Goal: Contribute content

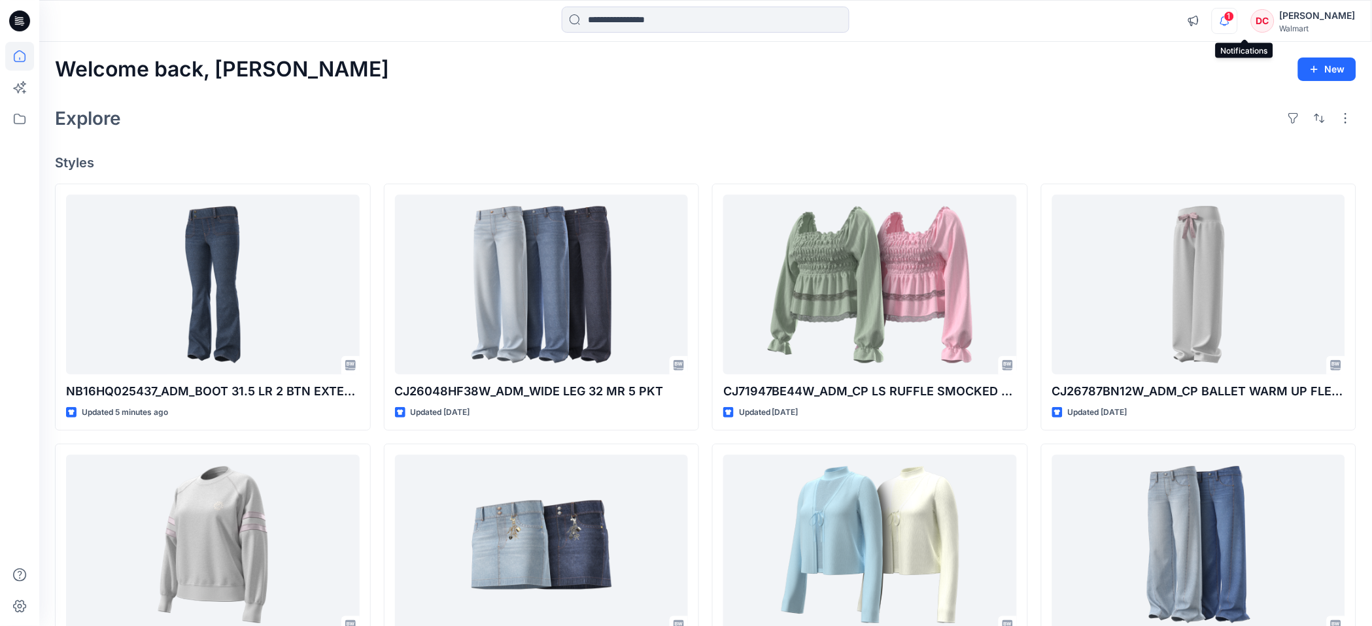
click at [1237, 19] on icon "button" at bounding box center [1224, 21] width 25 height 26
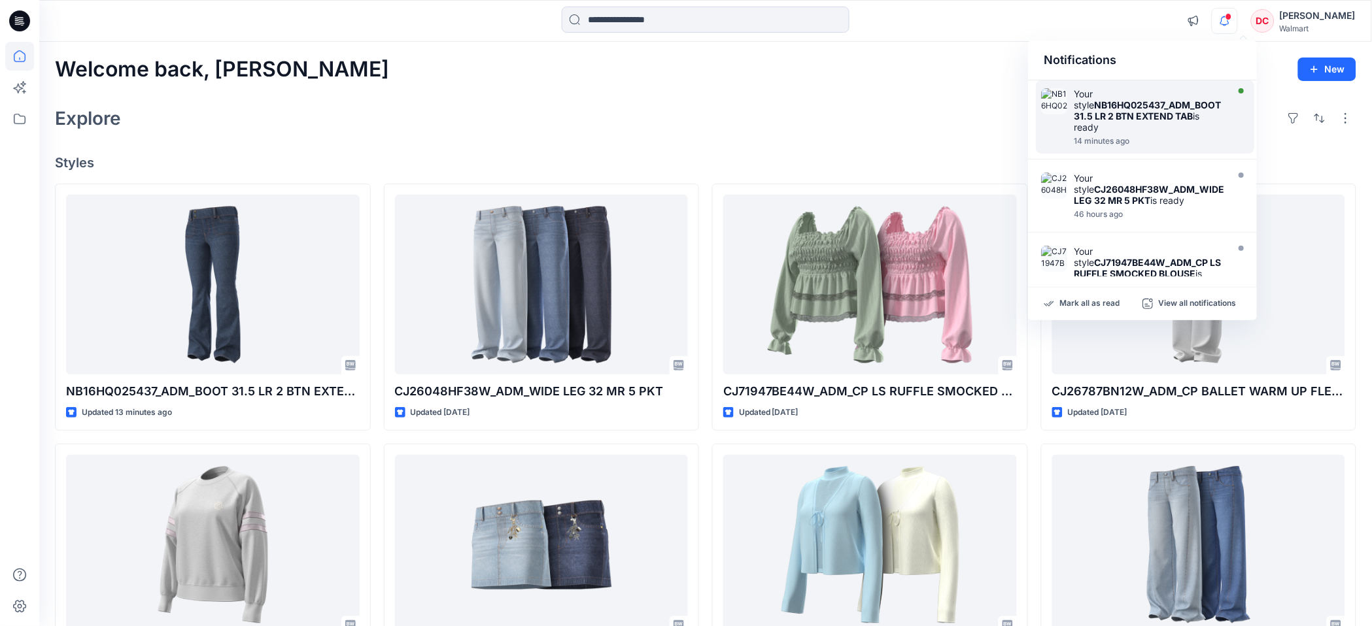
click at [1152, 103] on strong "NB16HQ025437_ADM_BOOT 31.5 LR 2 BTN EXTEND TAB" at bounding box center [1147, 110] width 147 height 22
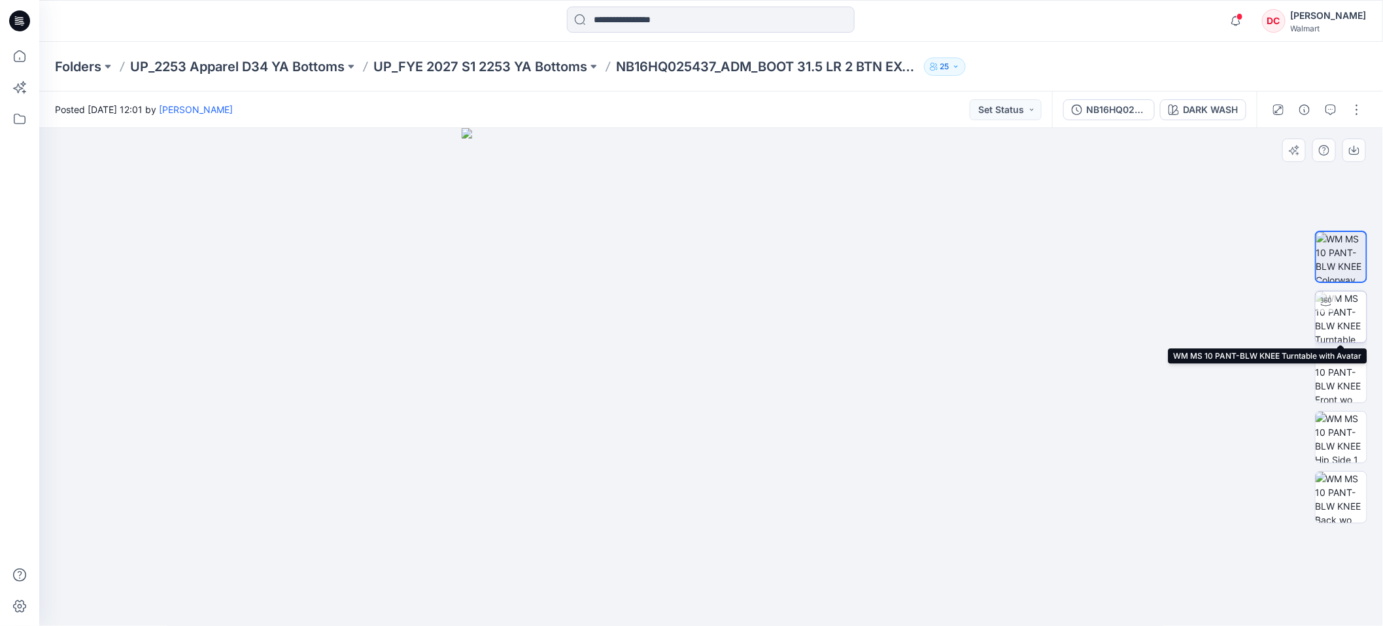
click at [1348, 322] on img at bounding box center [1341, 317] width 51 height 51
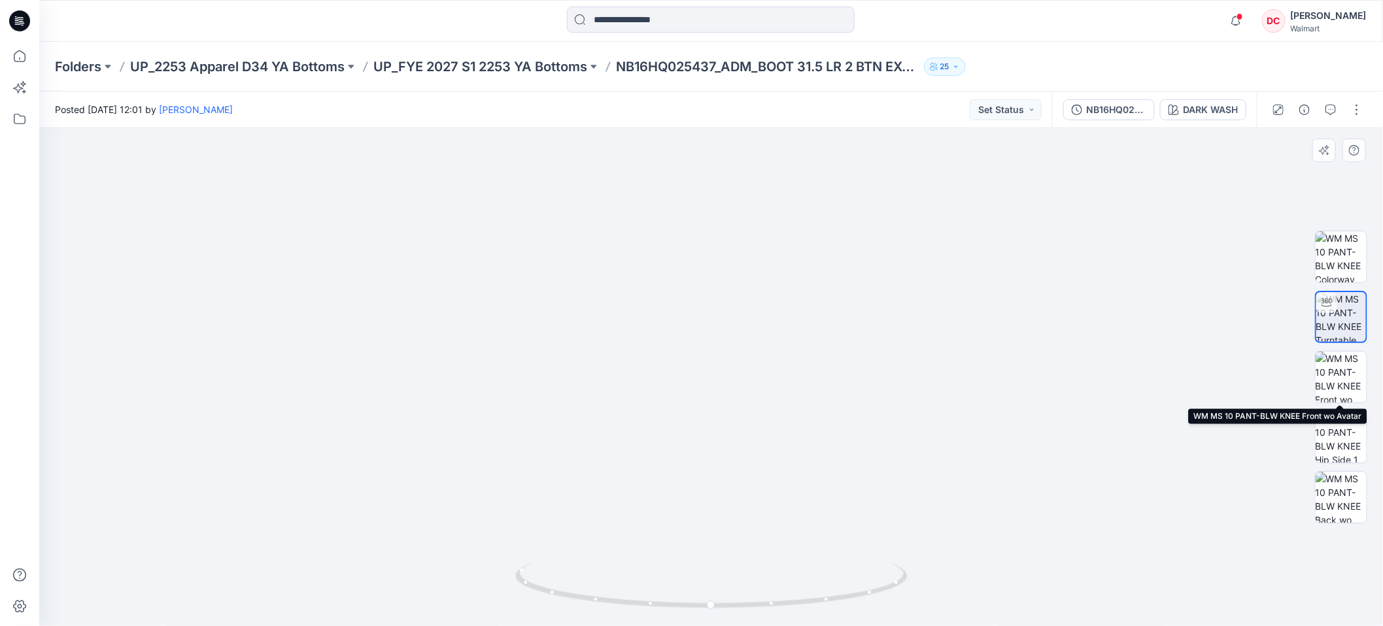
drag, startPoint x: 1341, startPoint y: 374, endPoint x: 1345, endPoint y: 345, distance: 29.0
click at [1341, 374] on img at bounding box center [1341, 377] width 51 height 51
click at [1340, 367] on img at bounding box center [1341, 377] width 50 height 50
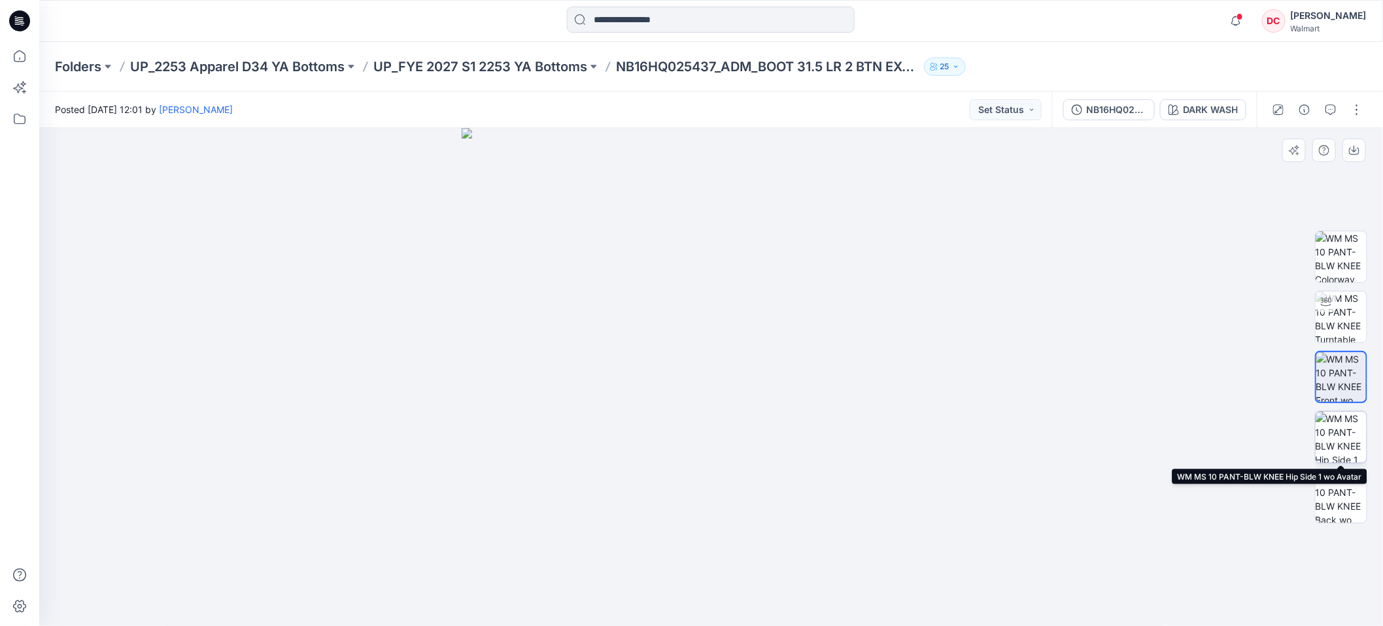
drag, startPoint x: 1341, startPoint y: 432, endPoint x: 1350, endPoint y: 458, distance: 27.5
click at [1340, 433] on img at bounding box center [1341, 437] width 51 height 51
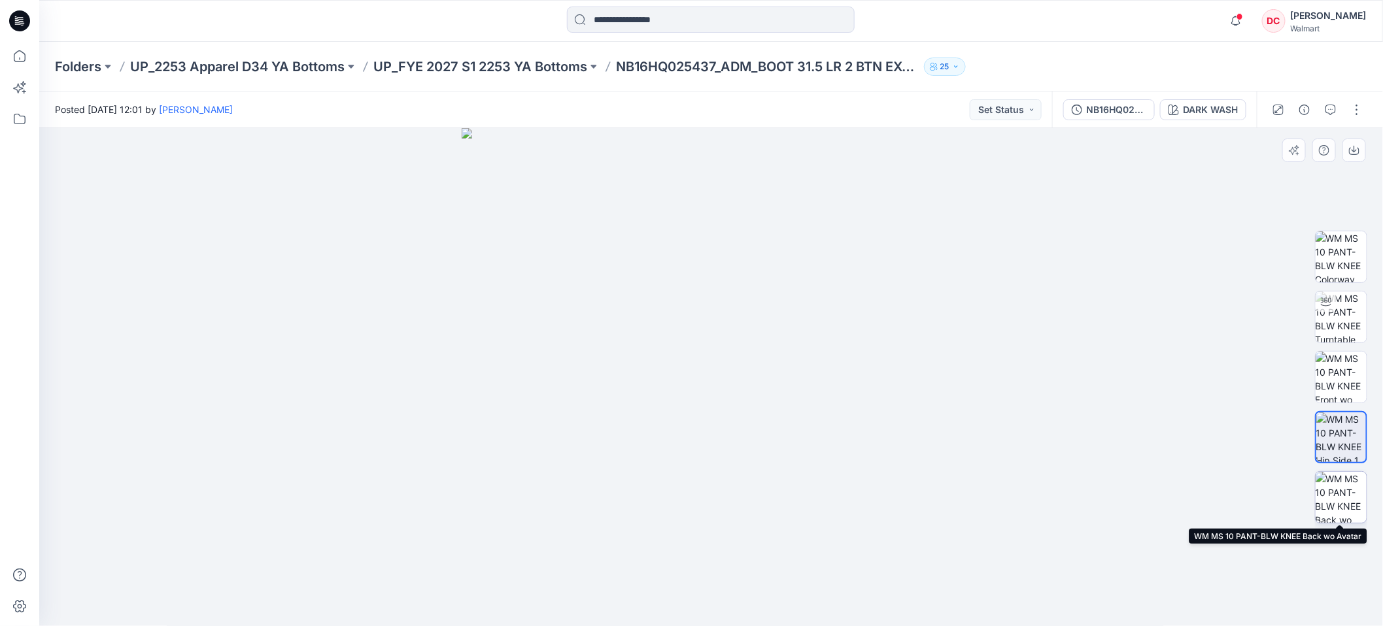
click at [1343, 490] on img at bounding box center [1341, 497] width 51 height 51
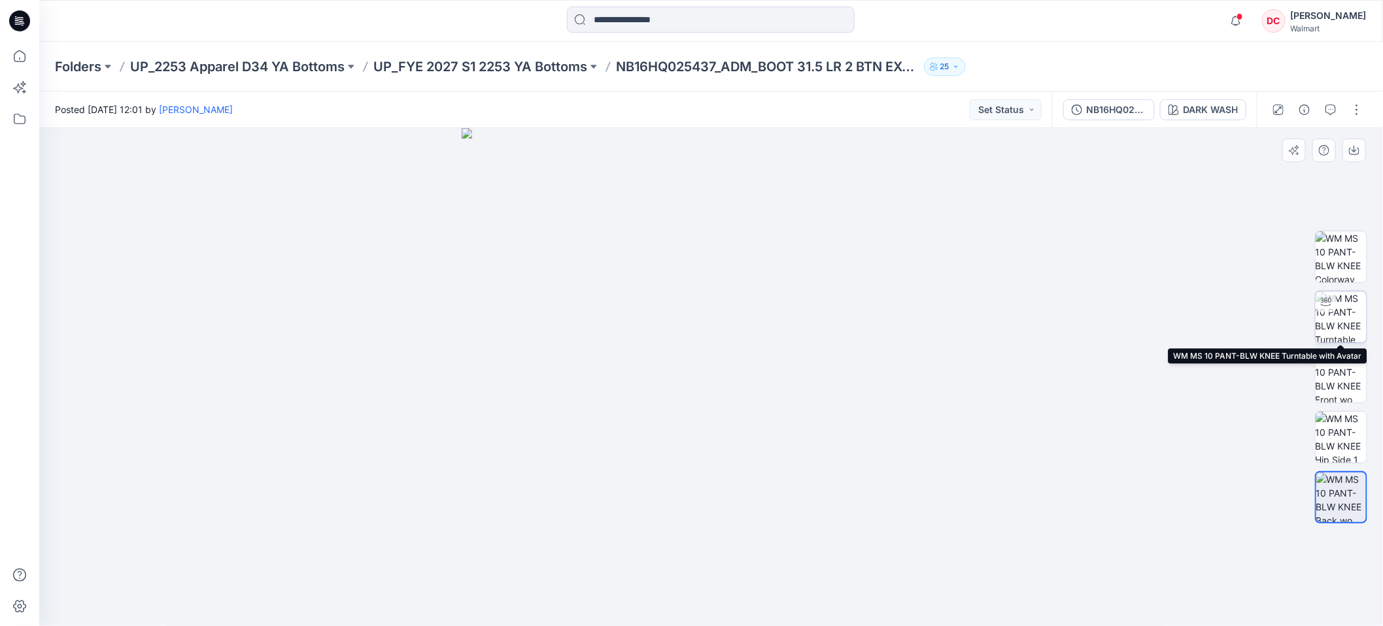
click at [1338, 321] on img at bounding box center [1341, 317] width 51 height 51
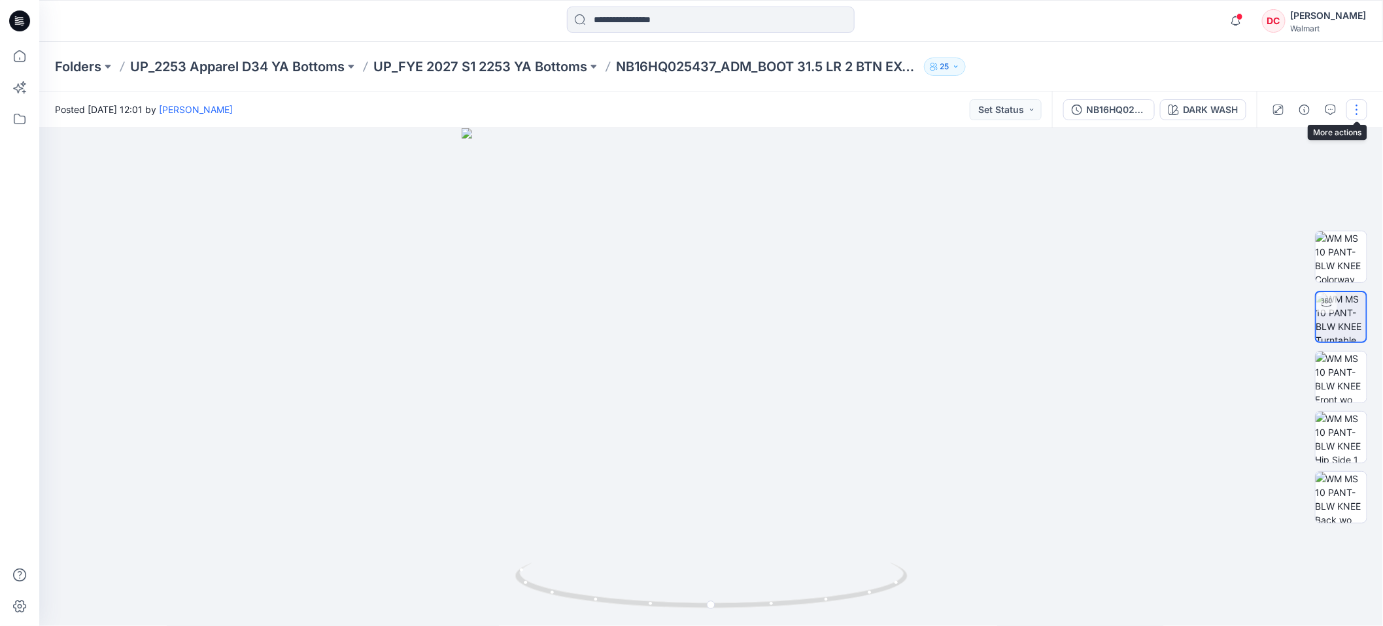
click at [1362, 112] on button "button" at bounding box center [1356, 109] width 21 height 21
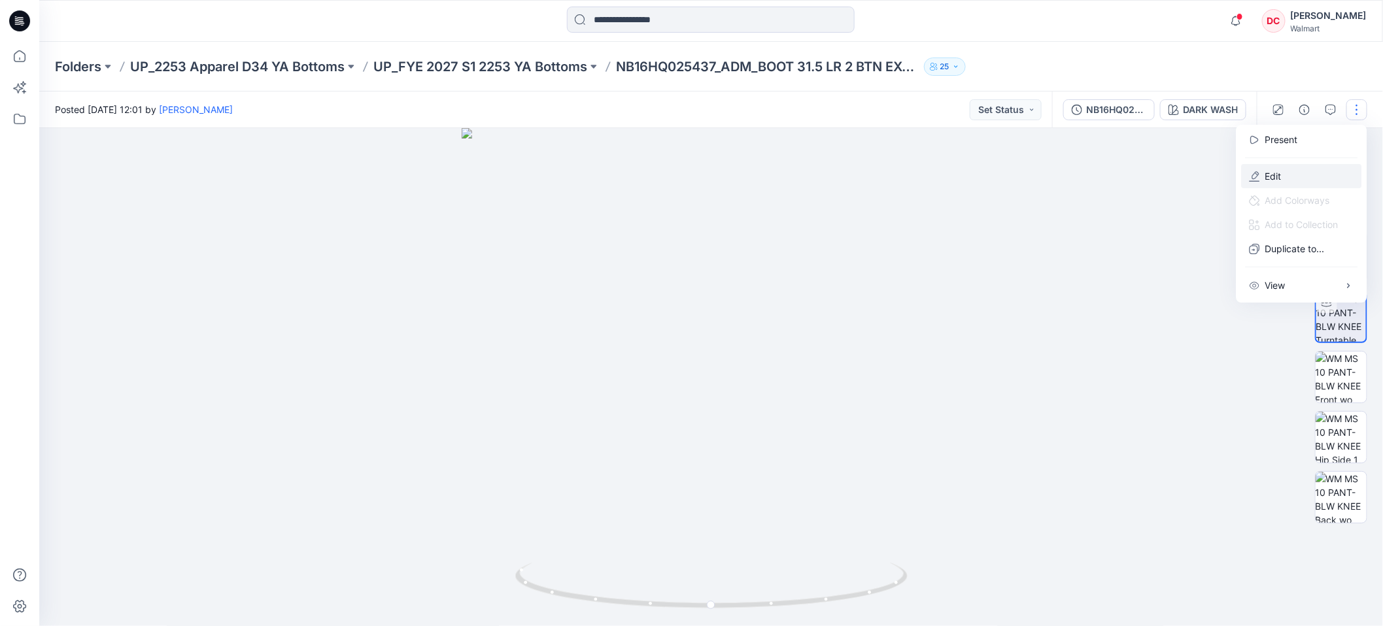
click at [1283, 175] on button "Edit" at bounding box center [1302, 176] width 120 height 24
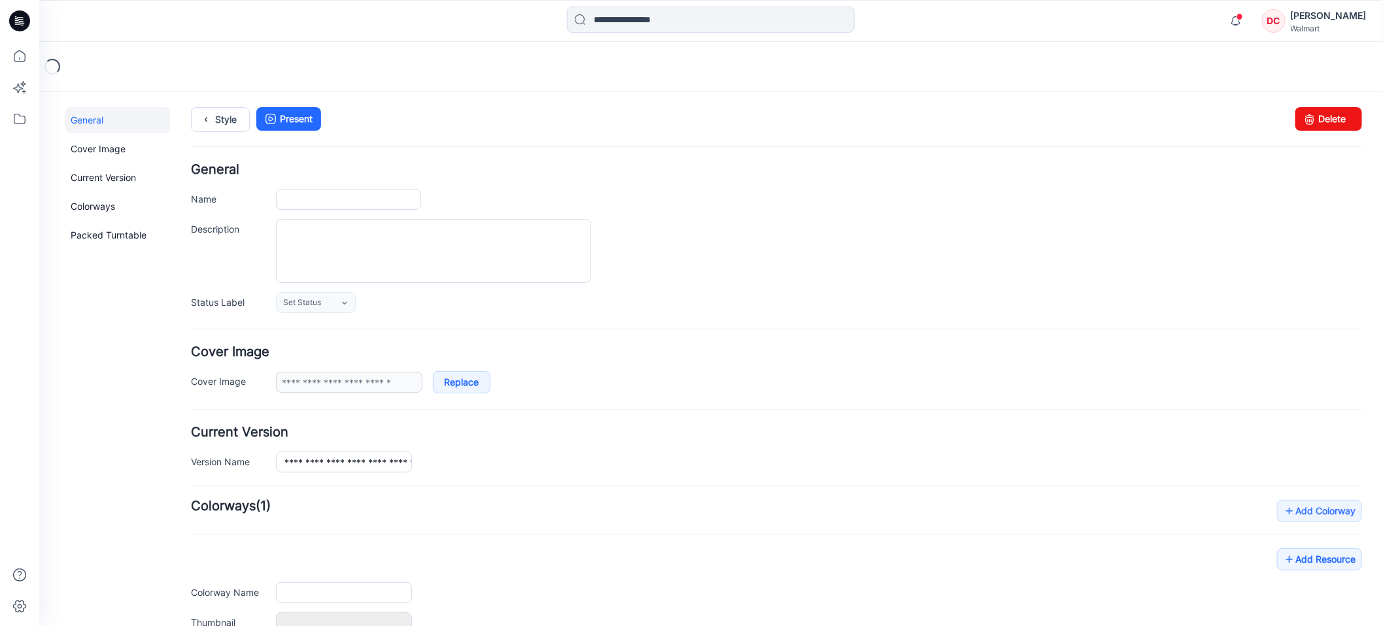
type input "**********"
type input "*********"
type input "**********"
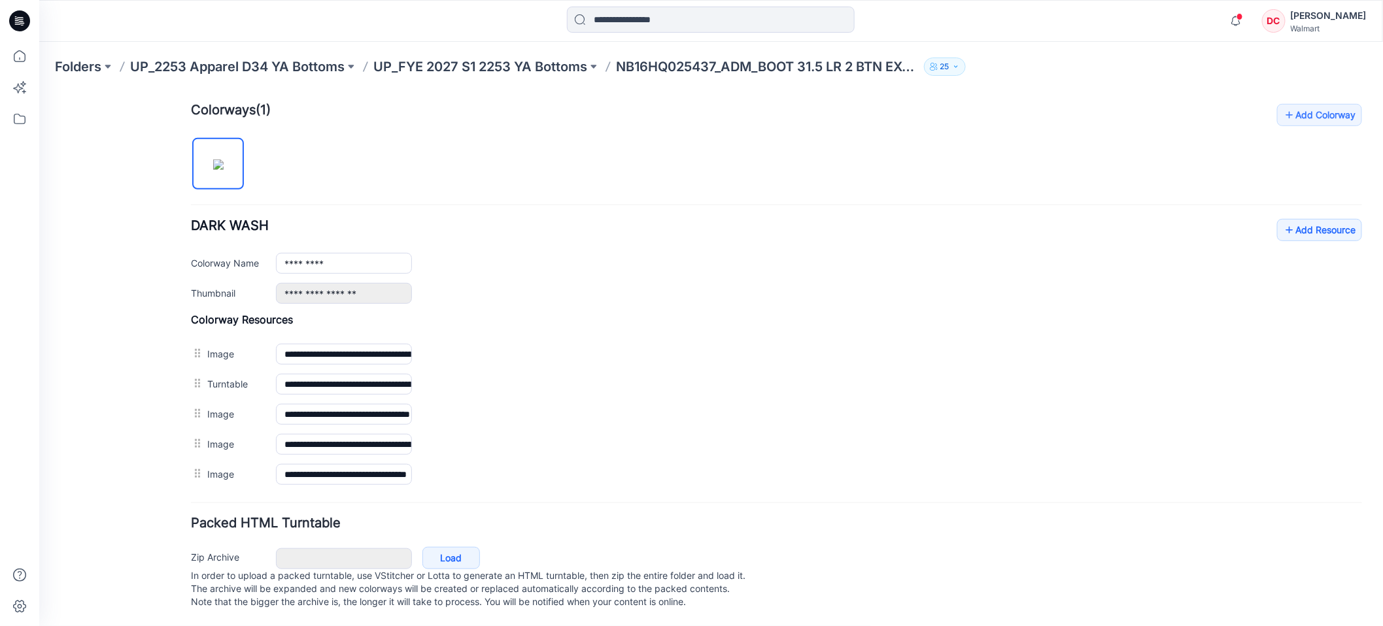
scroll to position [412, 0]
click at [1276, 218] on link "Add Resource" at bounding box center [1318, 229] width 85 height 22
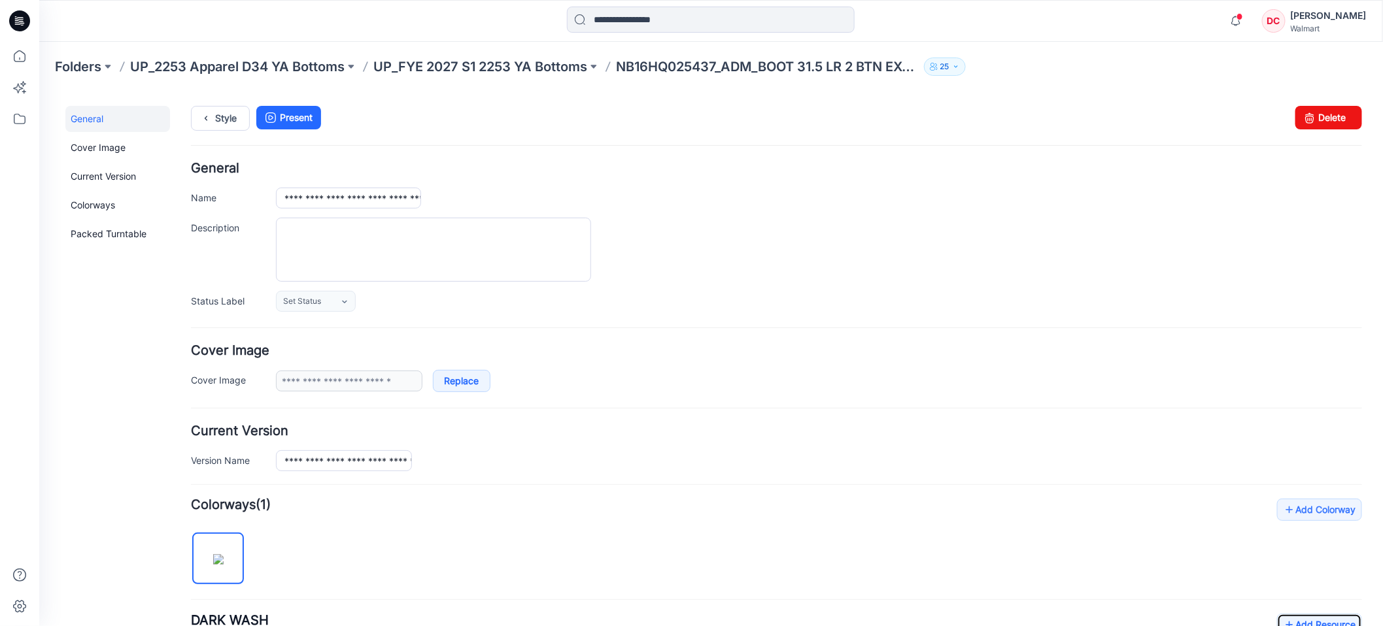
scroll to position [0, 0]
click at [207, 116] on icon at bounding box center [205, 119] width 18 height 24
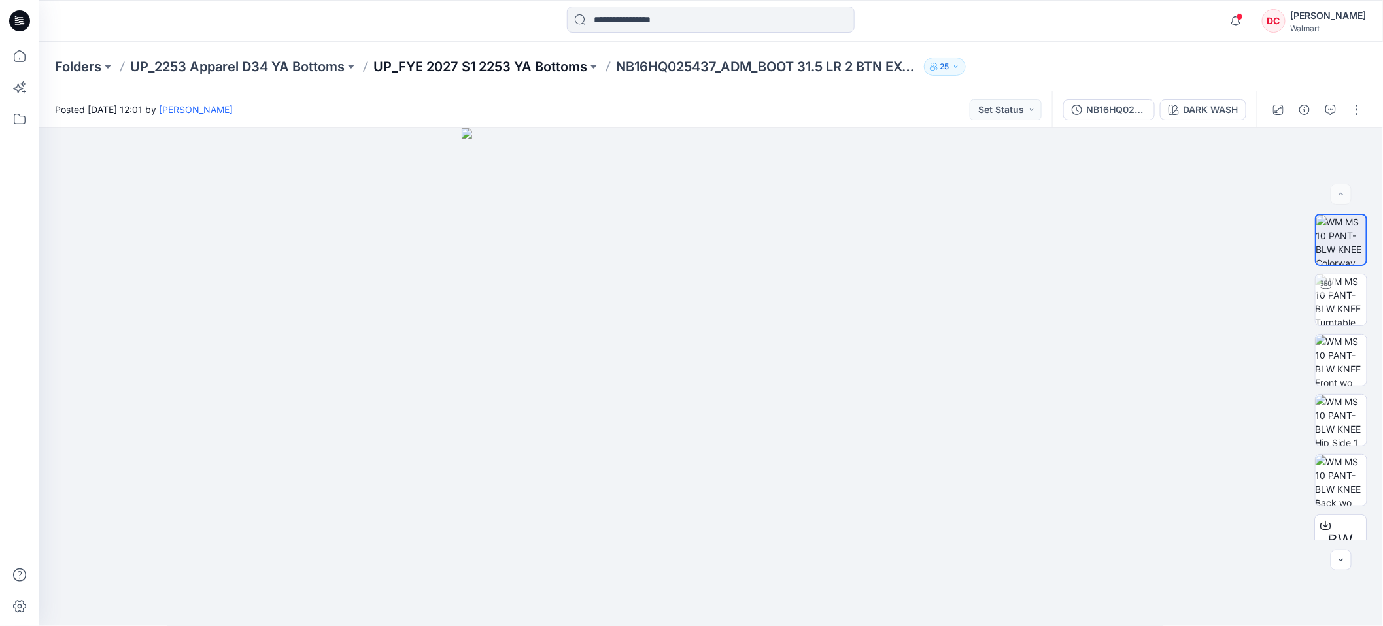
click at [489, 67] on p "UP_FYE 2027 S1 2253 YA Bottoms" at bounding box center [480, 67] width 214 height 18
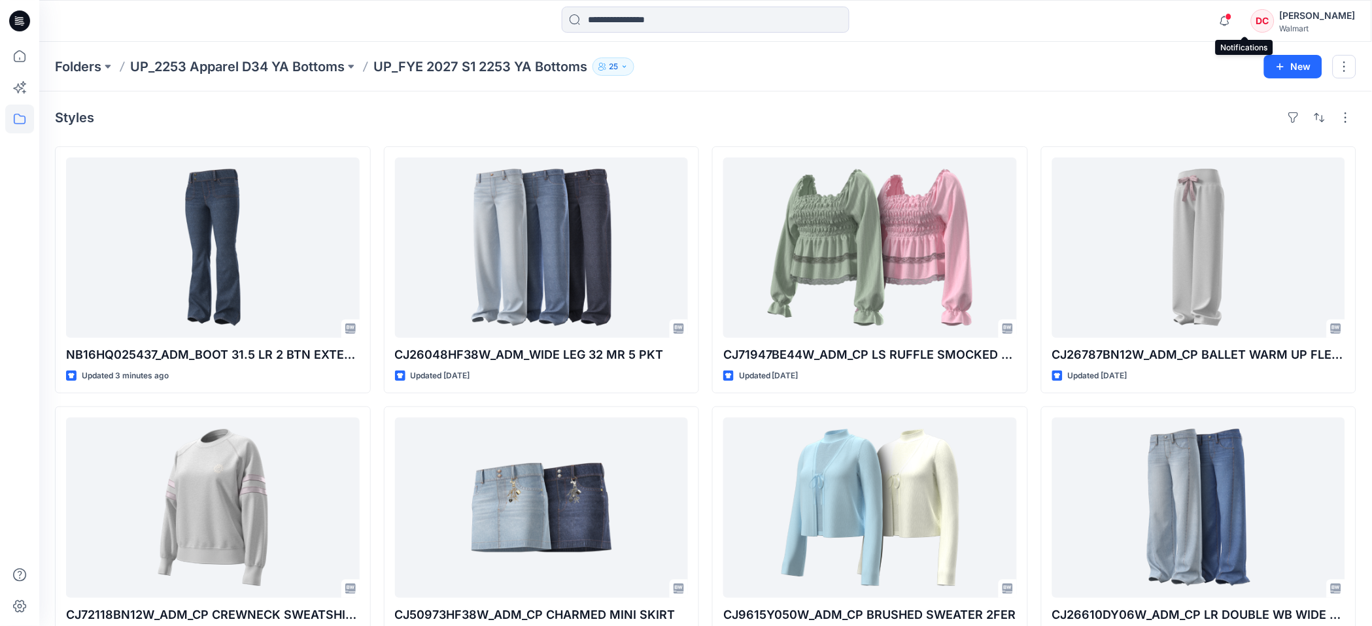
click at [1232, 16] on span at bounding box center [1228, 16] width 7 height 7
click at [1074, 20] on div "Notifications Your style NB16HQ025437_ADM_BOOT 31.5 LR 2 BTN EXTEND TAB is read…" at bounding box center [705, 21] width 1332 height 29
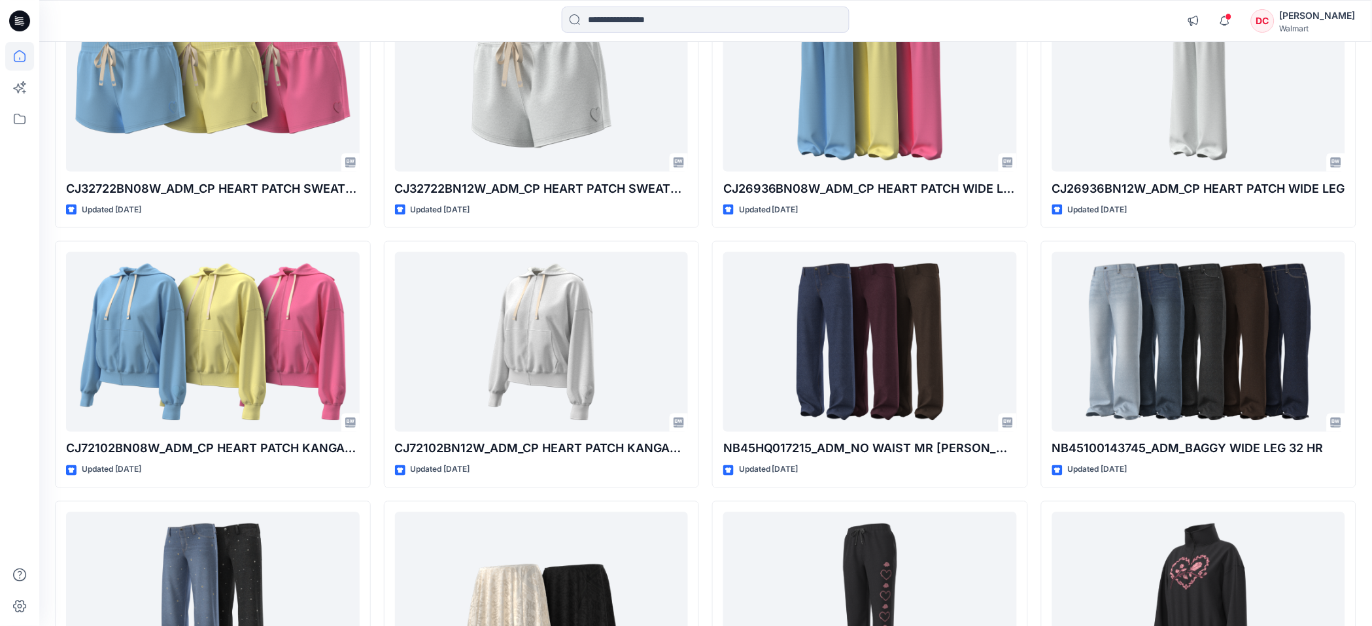
scroll to position [2048, 0]
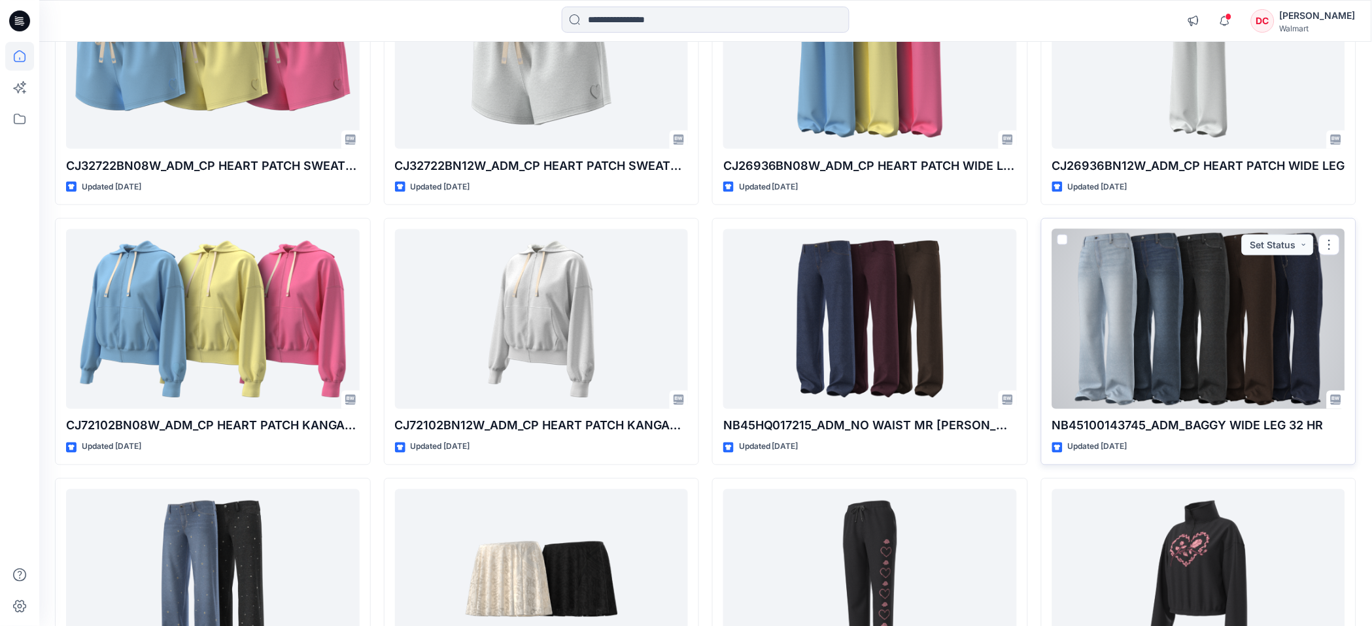
click at [1091, 314] on div at bounding box center [1199, 320] width 294 height 180
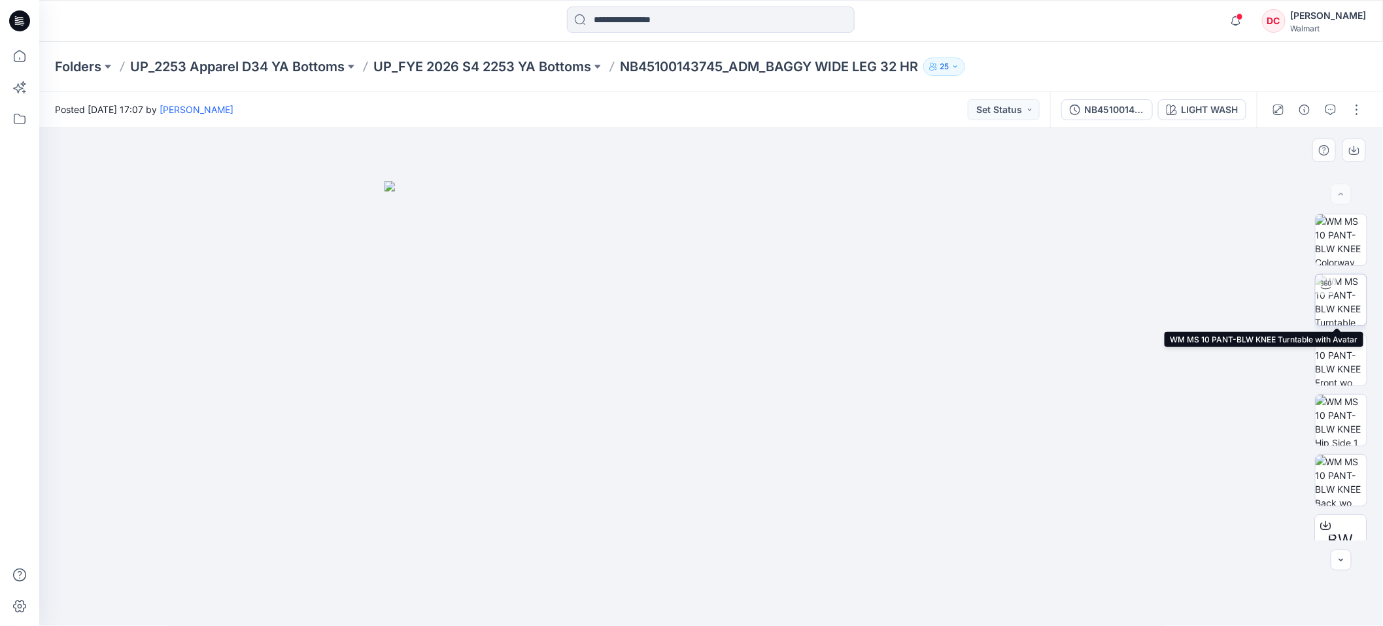
click at [1340, 309] on img at bounding box center [1341, 300] width 51 height 51
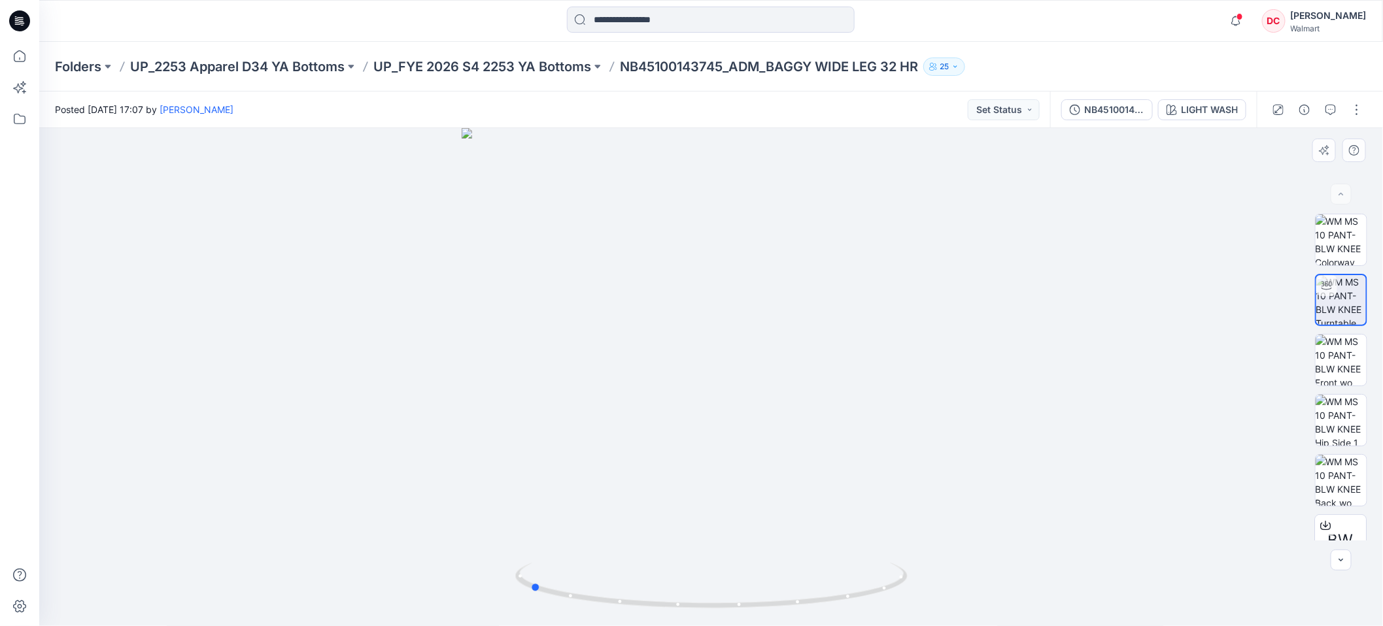
drag, startPoint x: 707, startPoint y: 604, endPoint x: 869, endPoint y: 511, distance: 186.6
click at [917, 570] on div at bounding box center [711, 377] width 1344 height 498
